Goal: Transaction & Acquisition: Purchase product/service

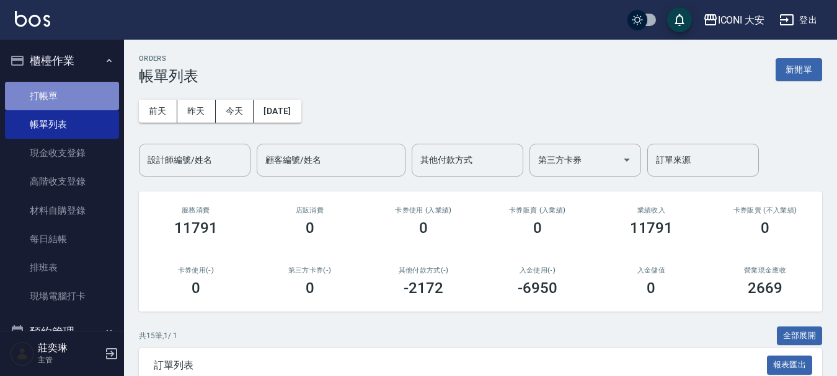
click at [71, 97] on link "打帳單" at bounding box center [62, 96] width 114 height 29
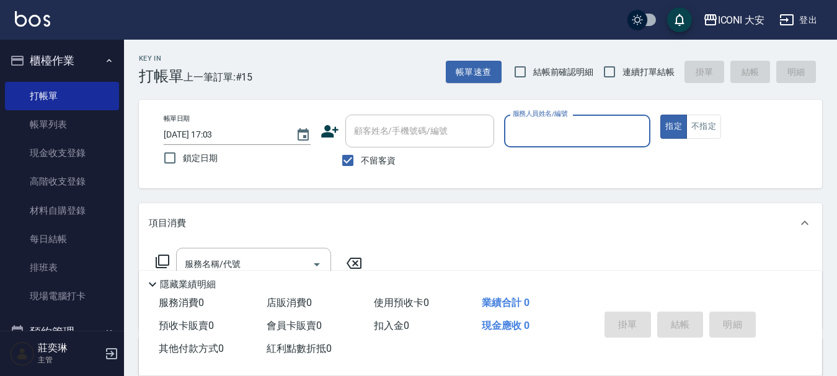
click at [562, 137] on input "服務人員姓名/編號" at bounding box center [578, 131] width 136 height 22
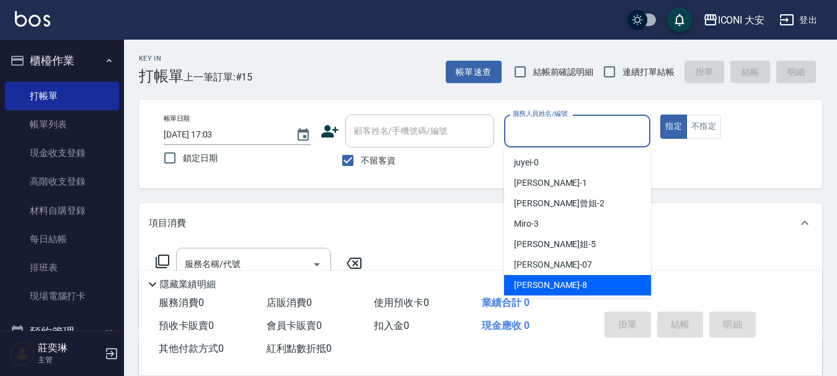
click at [524, 280] on span "Yulisa -8" at bounding box center [550, 285] width 73 height 13
type input "Yulisa-8"
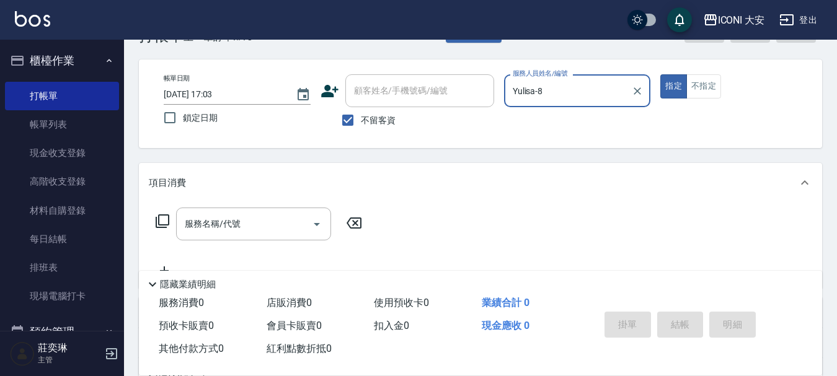
scroll to position [62, 0]
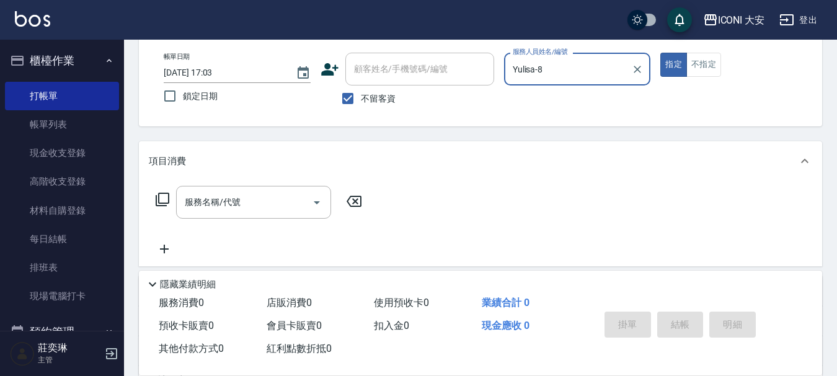
click at [161, 197] on icon at bounding box center [162, 199] width 15 height 15
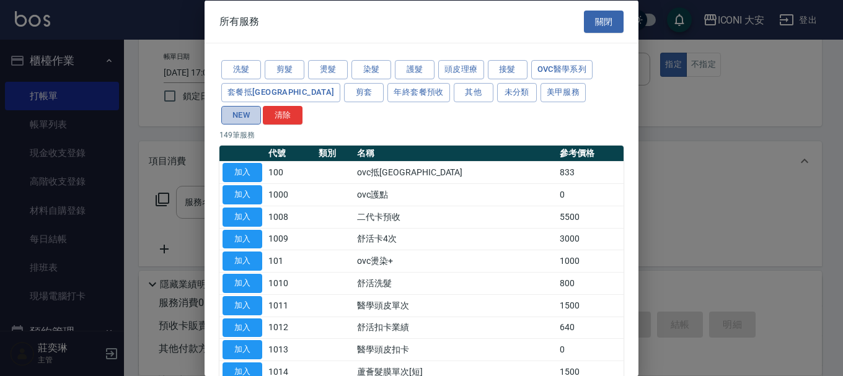
click at [261, 105] on button "NEW" at bounding box center [241, 114] width 40 height 19
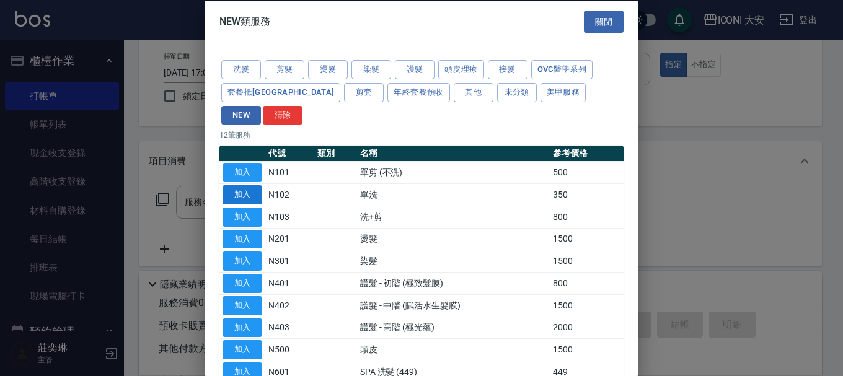
click at [255, 185] on button "加入" at bounding box center [243, 194] width 40 height 19
type input "單洗(N102)"
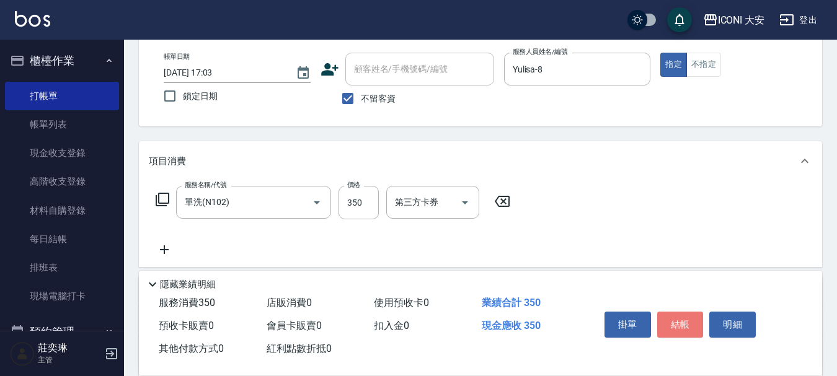
click at [676, 322] on button "結帳" at bounding box center [680, 325] width 46 height 26
